Goal: Find specific page/section: Find specific page/section

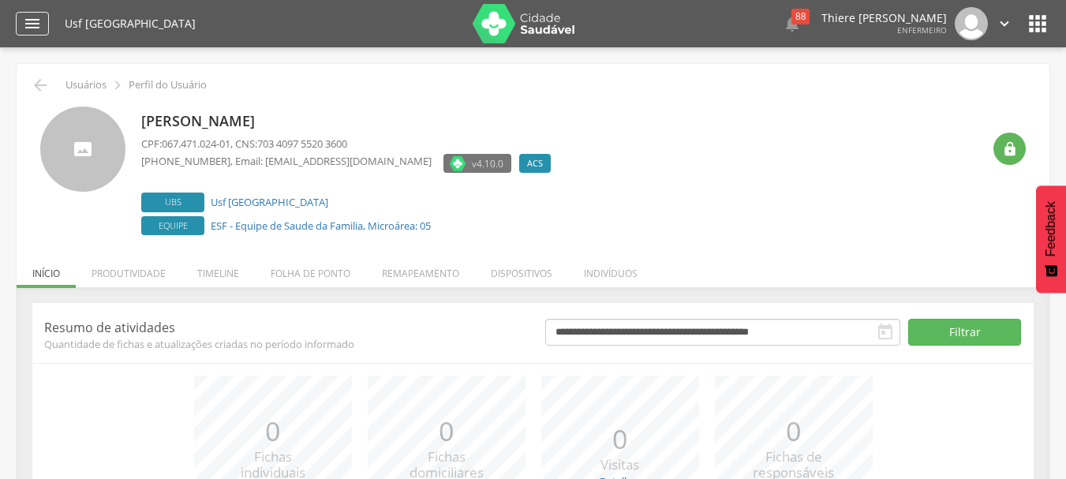
click at [29, 29] on icon "" at bounding box center [32, 23] width 19 height 19
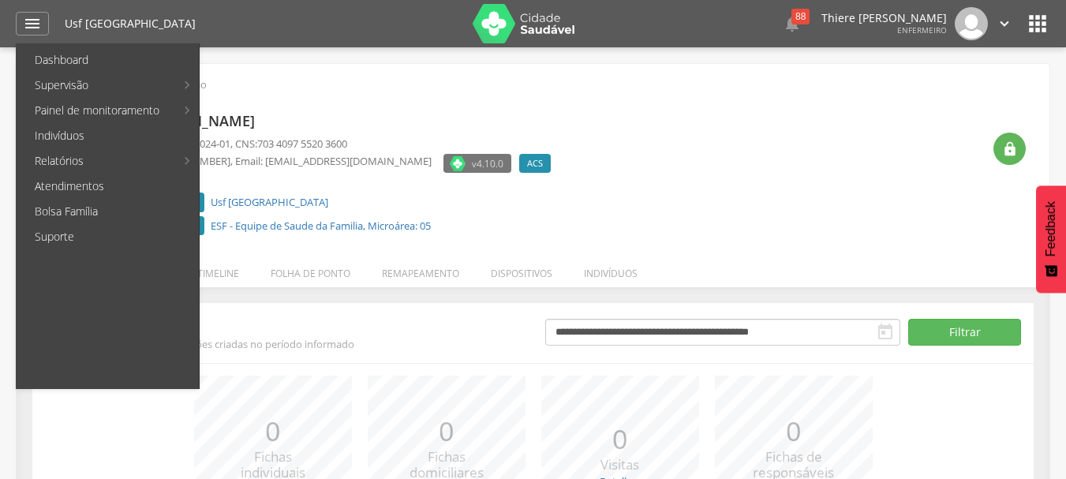
click at [174, 19] on h1 "Usf [GEOGRAPHIC_DATA]" at bounding box center [263, 23] width 396 height 11
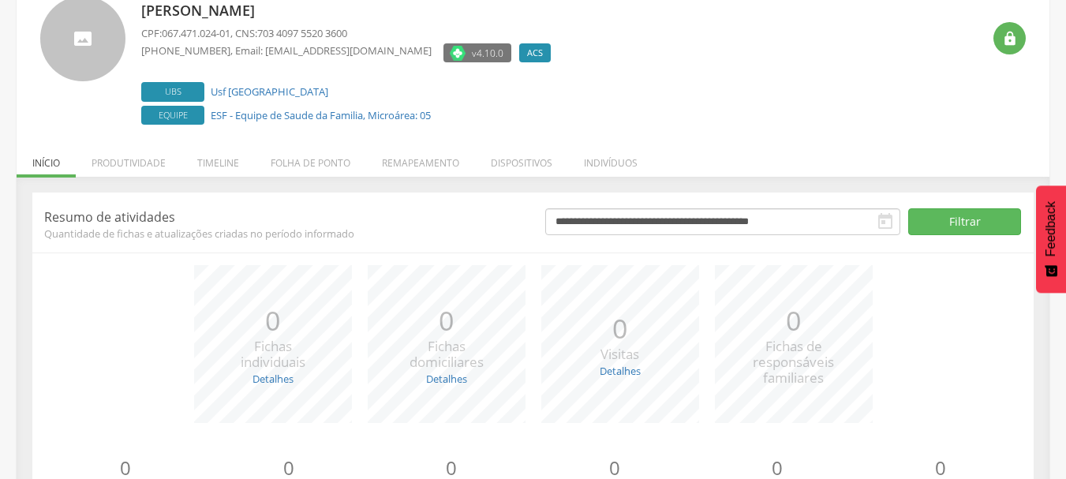
scroll to position [193, 0]
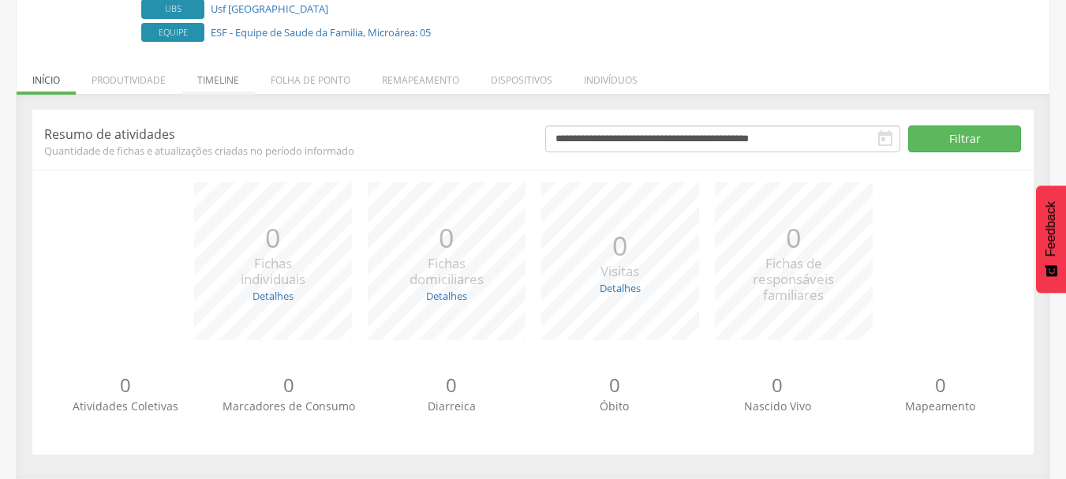
click at [226, 90] on li "Timeline" at bounding box center [217, 76] width 73 height 37
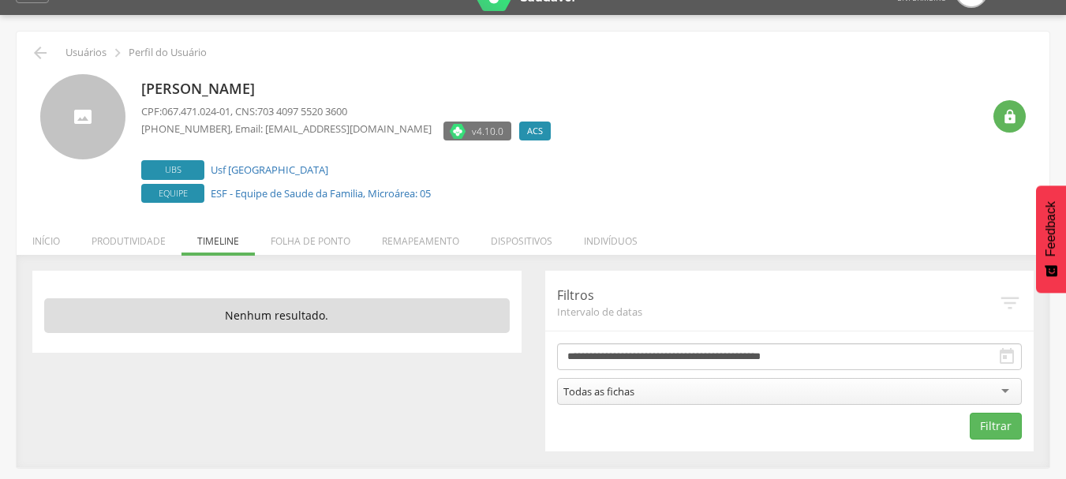
scroll to position [47, 0]
